Goal: Transaction & Acquisition: Obtain resource

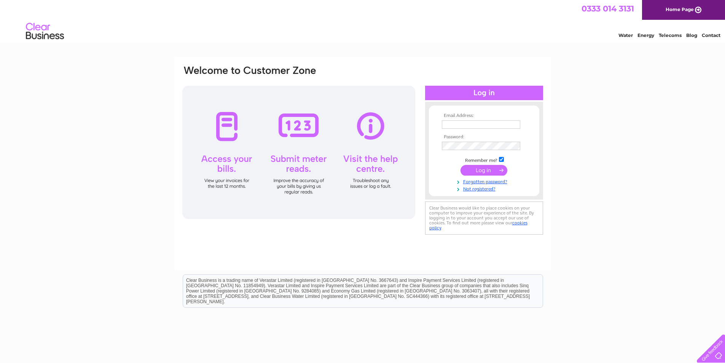
type input "kandpmotorservices@gmail.com"
click at [496, 170] on input "submit" at bounding box center [483, 170] width 47 height 11
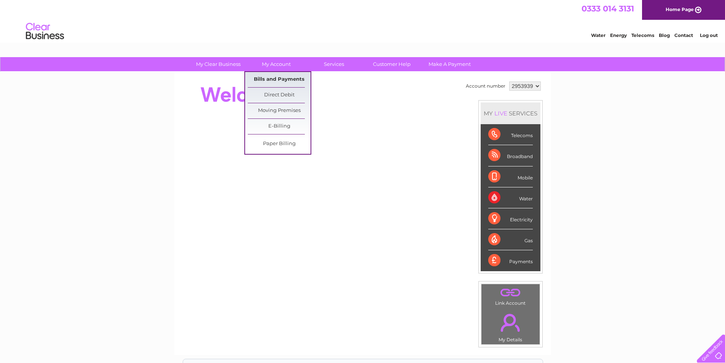
click at [274, 78] on link "Bills and Payments" at bounding box center [279, 79] width 63 height 15
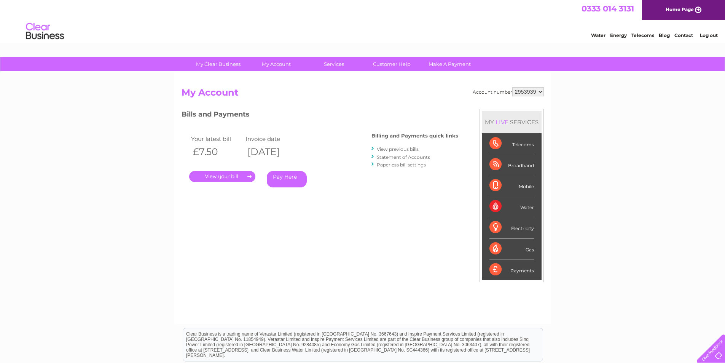
click at [709, 34] on link "Log out" at bounding box center [709, 35] width 18 height 6
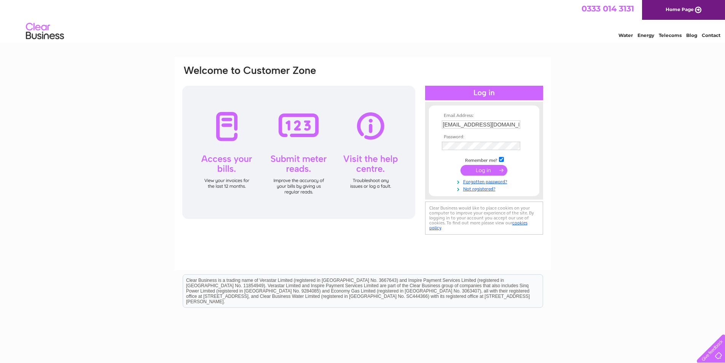
click at [512, 125] on input "kandpmotorservices@gmail.com" at bounding box center [481, 124] width 78 height 8
type input "p.harrington115@btinternet.com"
click at [484, 167] on input "submit" at bounding box center [483, 170] width 47 height 11
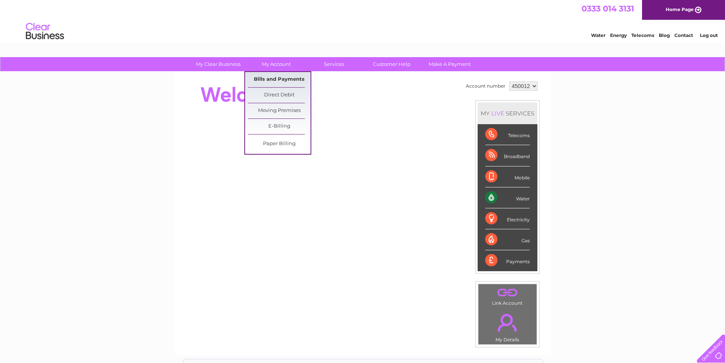
click at [279, 78] on link "Bills and Payments" at bounding box center [279, 79] width 63 height 15
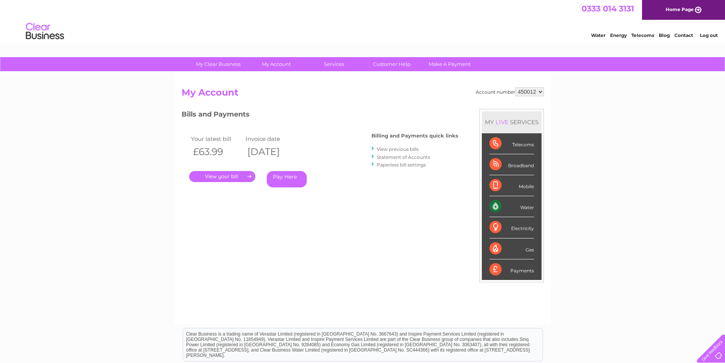
click at [215, 178] on link "." at bounding box center [222, 176] width 66 height 11
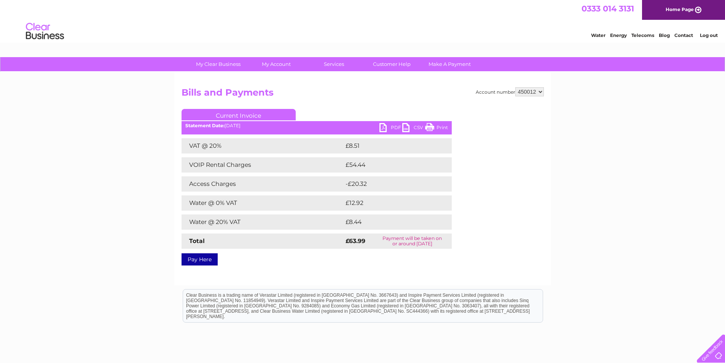
click at [392, 127] on link "PDF" at bounding box center [390, 128] width 23 height 11
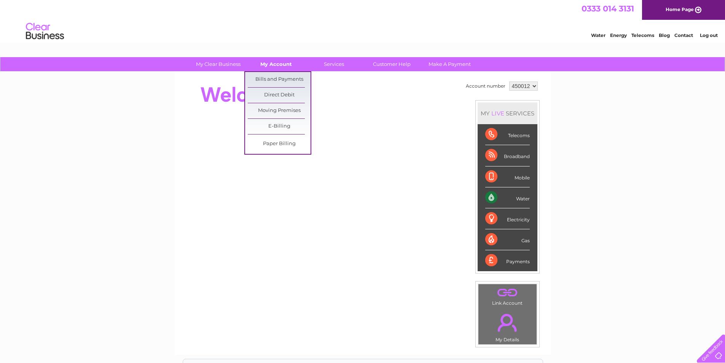
click at [278, 64] on link "My Account" at bounding box center [276, 64] width 63 height 14
